Goal: Information Seeking & Learning: Check status

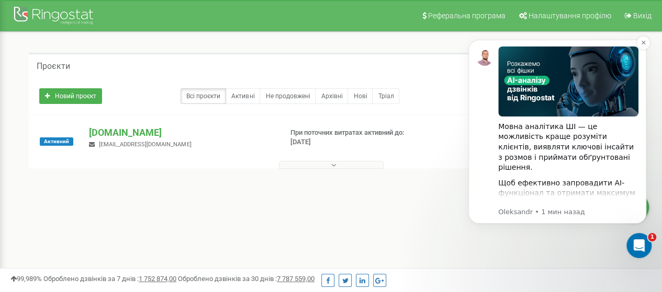
click at [513, 216] on p "Oleksandr • 1 мин назад" at bounding box center [568, 212] width 140 height 9
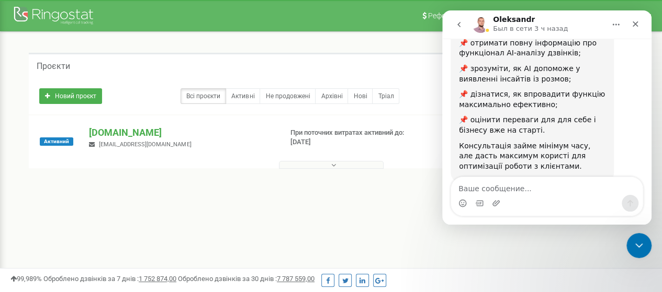
scroll to position [255, 0]
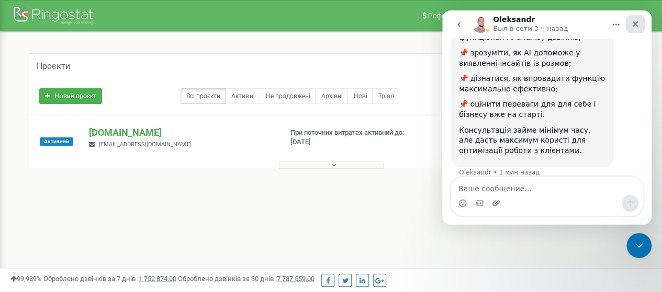
click at [636, 24] on icon "Закрыть" at bounding box center [635, 24] width 8 height 8
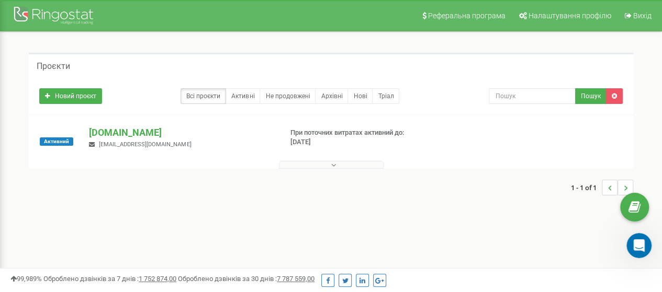
click at [315, 167] on button at bounding box center [331, 165] width 105 height 8
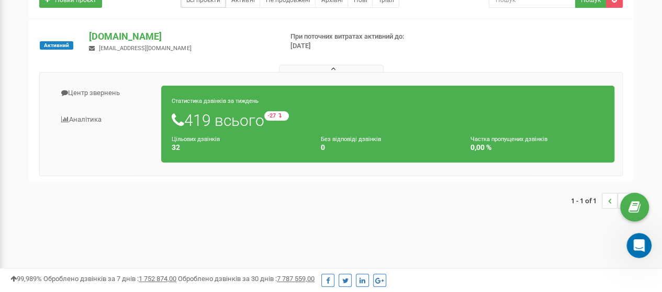
scroll to position [0, 0]
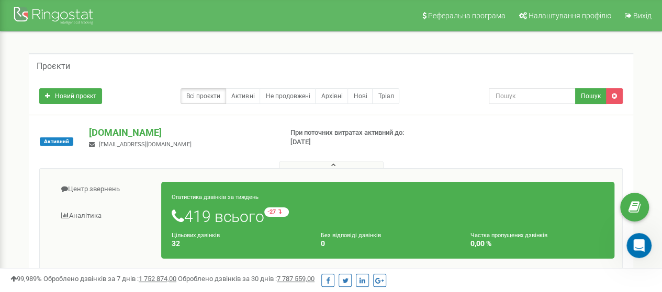
click at [332, 163] on icon at bounding box center [333, 165] width 5 height 7
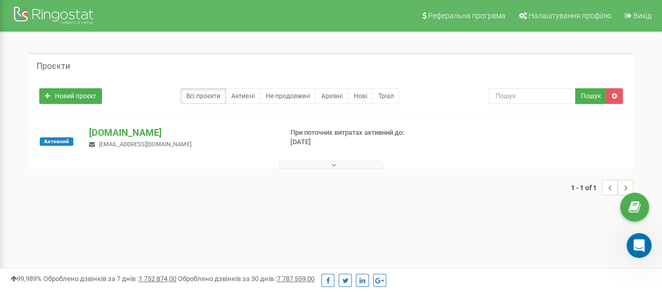
click at [332, 163] on icon at bounding box center [333, 165] width 5 height 7
click at [333, 163] on icon at bounding box center [333, 165] width 5 height 7
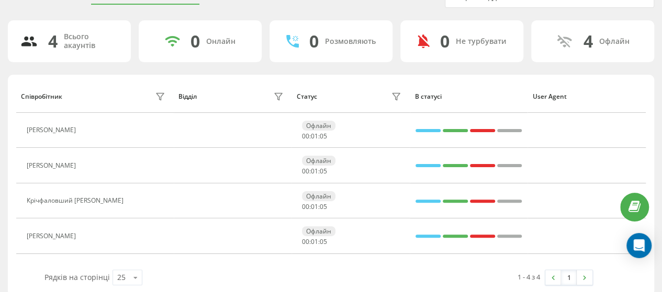
scroll to position [64, 0]
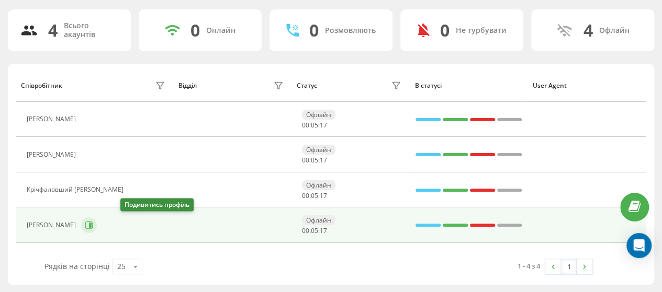
click at [92, 224] on icon at bounding box center [90, 225] width 3 height 5
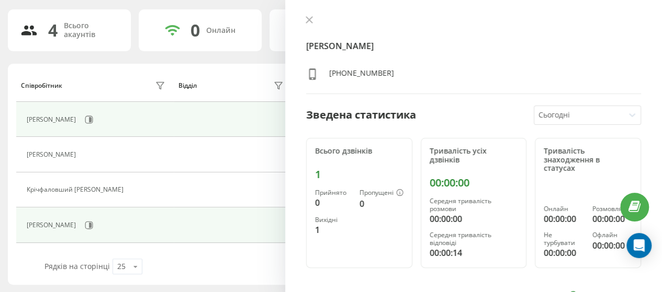
click at [121, 128] on td "Коваленко Костянтин" at bounding box center [94, 119] width 157 height 35
click at [93, 119] on icon at bounding box center [89, 120] width 8 height 8
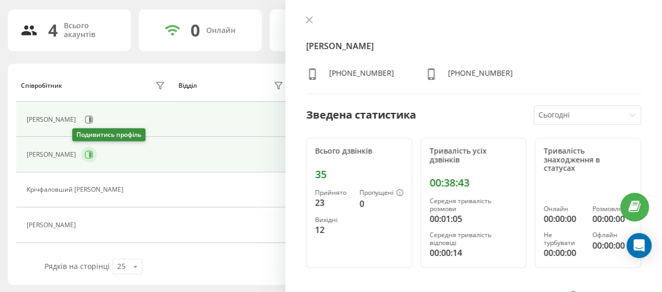
click at [89, 153] on icon at bounding box center [90, 154] width 3 height 5
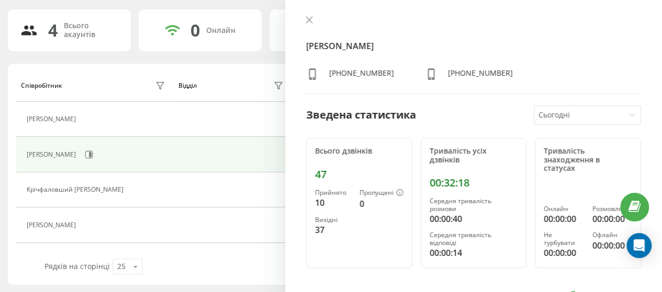
click at [234, 87] on div "Відділ" at bounding box center [232, 85] width 108 height 17
click at [311, 18] on icon at bounding box center [309, 20] width 6 height 6
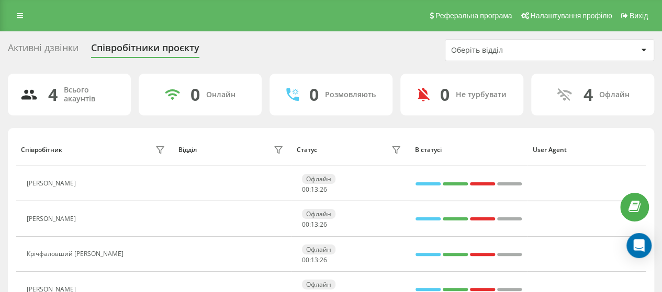
click at [644, 51] on icon at bounding box center [643, 50] width 5 height 3
click at [21, 16] on icon at bounding box center [20, 15] width 6 height 7
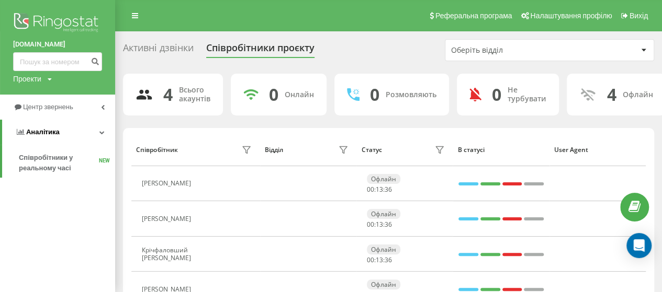
click at [100, 133] on icon at bounding box center [101, 132] width 5 height 5
click at [60, 137] on link "Аналiтика" at bounding box center [57, 132] width 115 height 25
click at [40, 128] on span "Аналiтика" at bounding box center [37, 132] width 44 height 10
click at [40, 128] on span "Аналiтика" at bounding box center [35, 132] width 44 height 10
click at [52, 75] on div "Проекти sk-tehnologii.in.ua" at bounding box center [32, 79] width 39 height 10
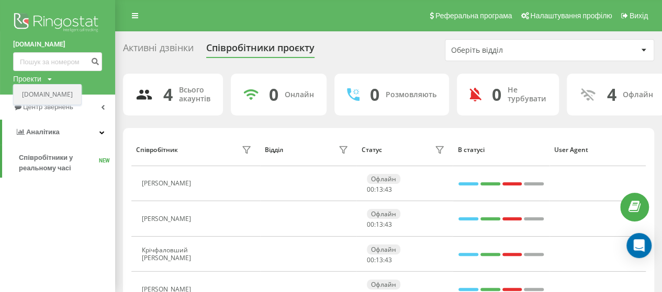
click at [59, 93] on link "[DOMAIN_NAME]" at bounding box center [47, 95] width 51 height 8
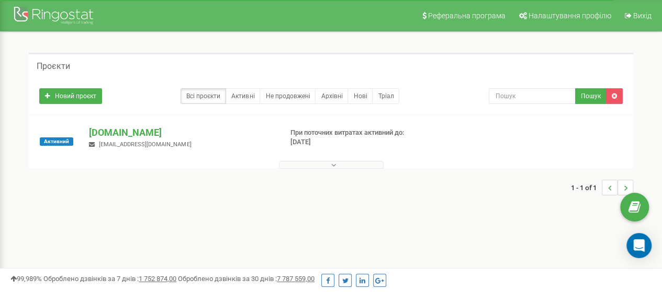
click at [321, 170] on div "1 - 1 of 1" at bounding box center [331, 187] width 604 height 37
click at [336, 165] on button at bounding box center [331, 165] width 105 height 8
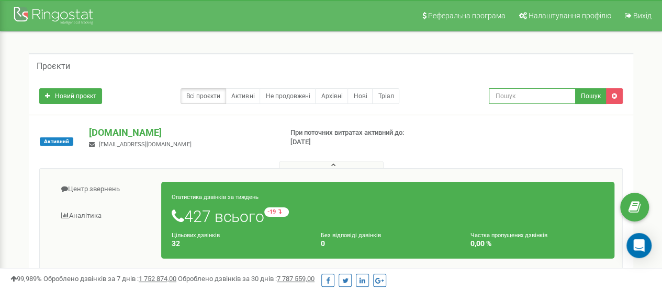
click at [501, 103] on input "text" at bounding box center [532, 96] width 87 height 16
